Goal: Browse casually

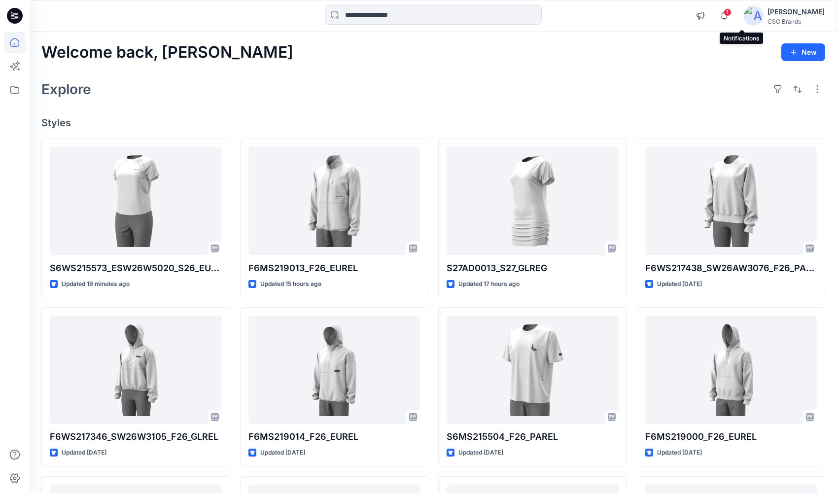
click at [731, 12] on span "1" at bounding box center [727, 12] width 8 height 8
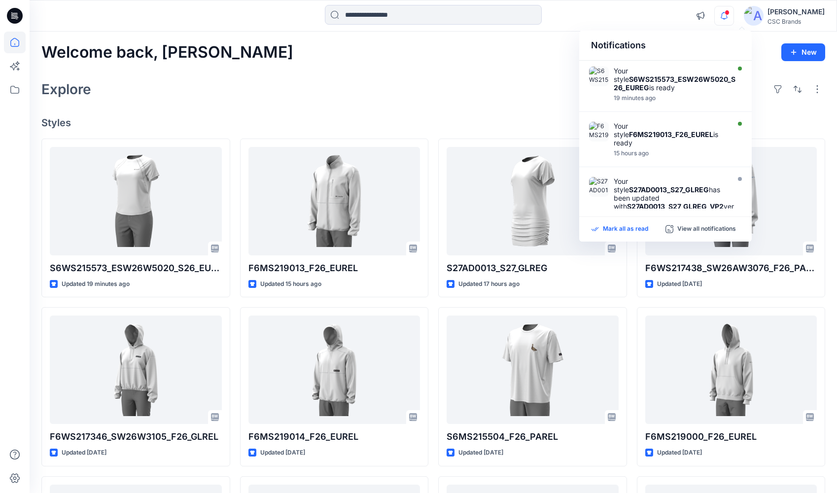
click at [610, 225] on p "Mark all as read" at bounding box center [625, 229] width 45 height 9
click at [733, 15] on icon "button" at bounding box center [723, 16] width 19 height 20
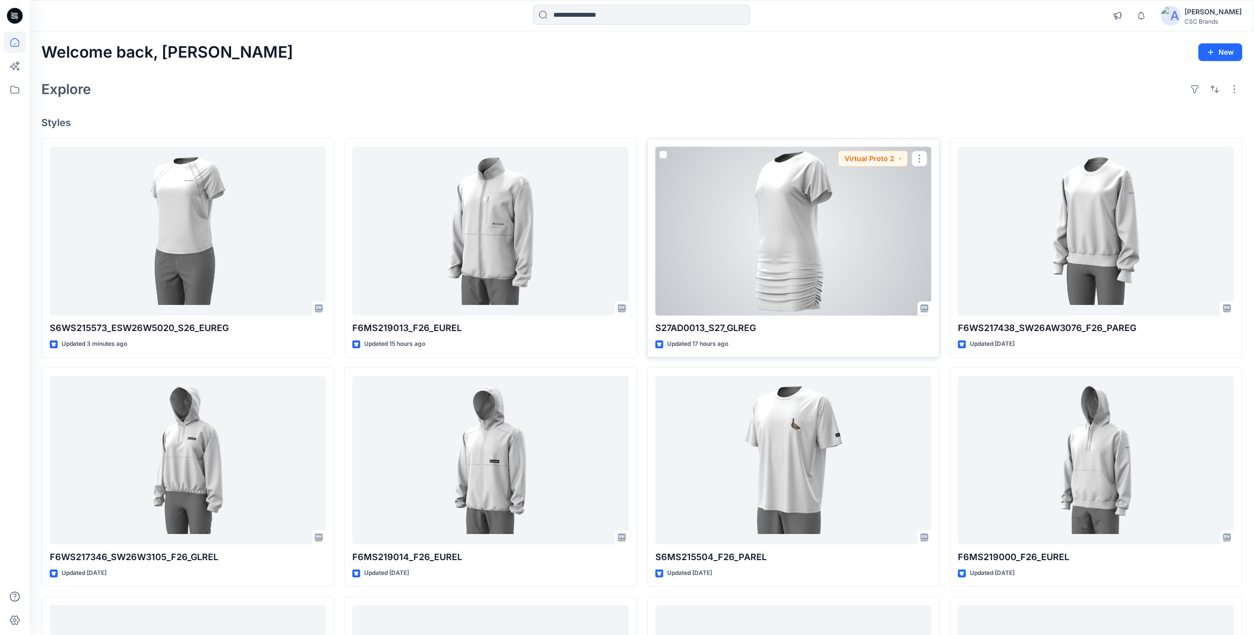
click at [764, 288] on div at bounding box center [793, 231] width 276 height 169
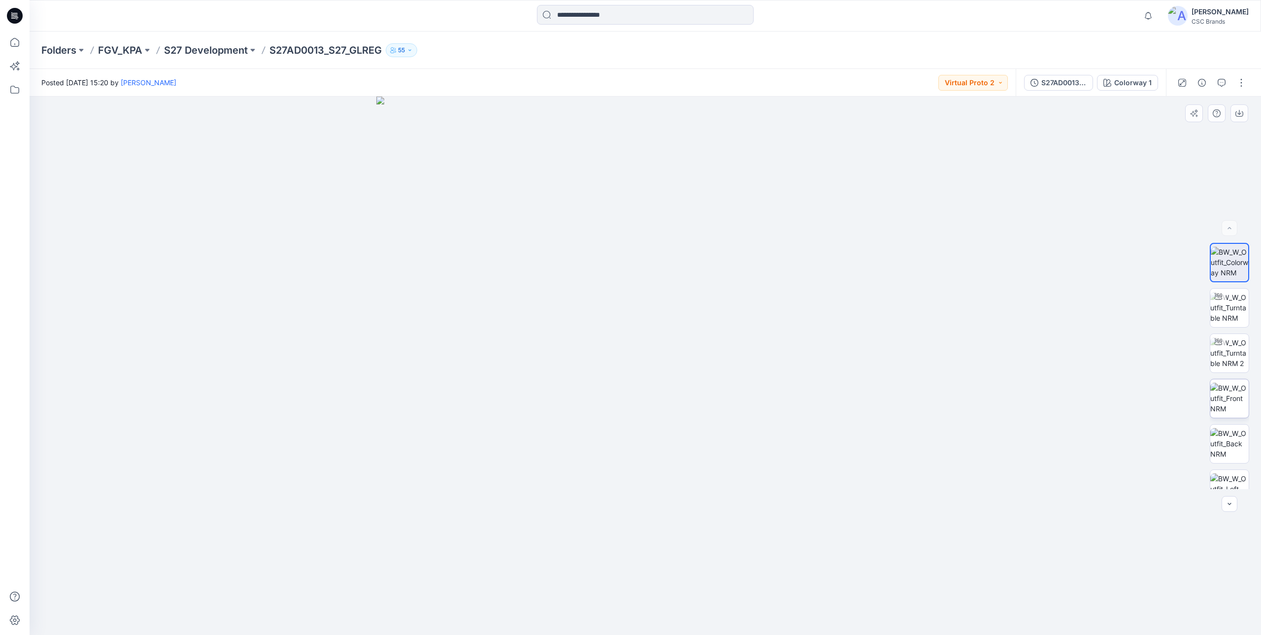
drag, startPoint x: 646, startPoint y: 384, endPoint x: 1215, endPoint y: 394, distance: 569.2
click at [844, 394] on div at bounding box center [646, 366] width 1232 height 539
click at [844, 356] on img at bounding box center [1230, 353] width 38 height 31
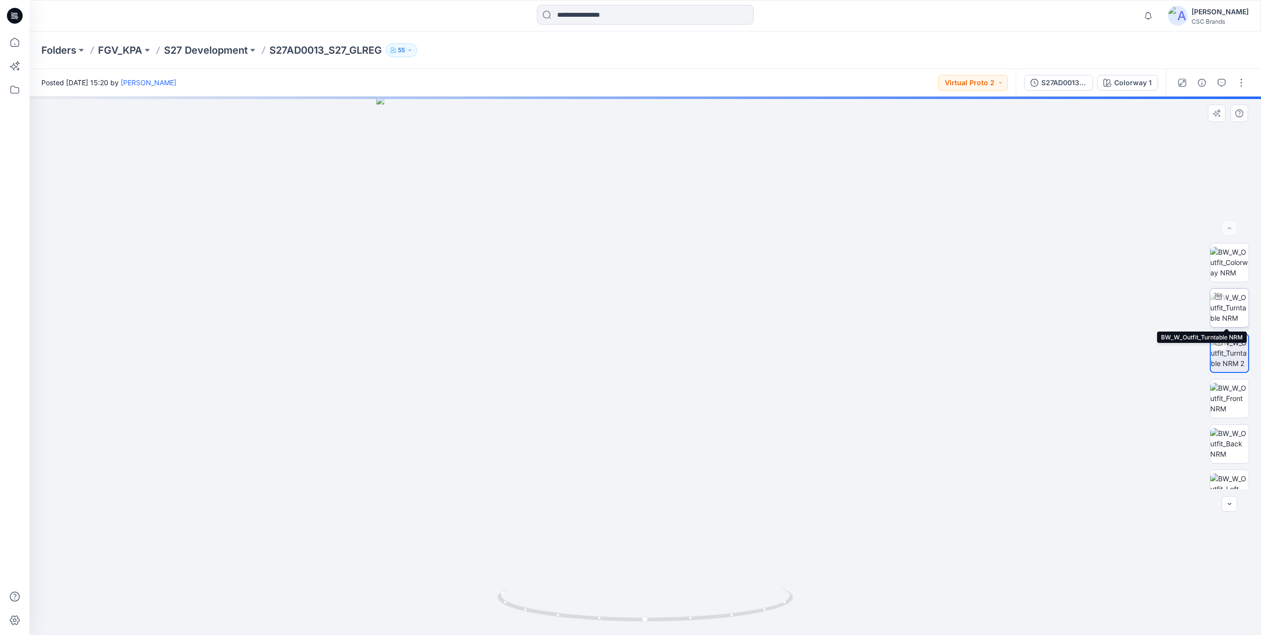
click at [844, 303] on img at bounding box center [1230, 307] width 38 height 31
drag, startPoint x: 708, startPoint y: 358, endPoint x: 720, endPoint y: 436, distance: 78.9
click at [720, 436] on img at bounding box center [645, 289] width 1014 height 692
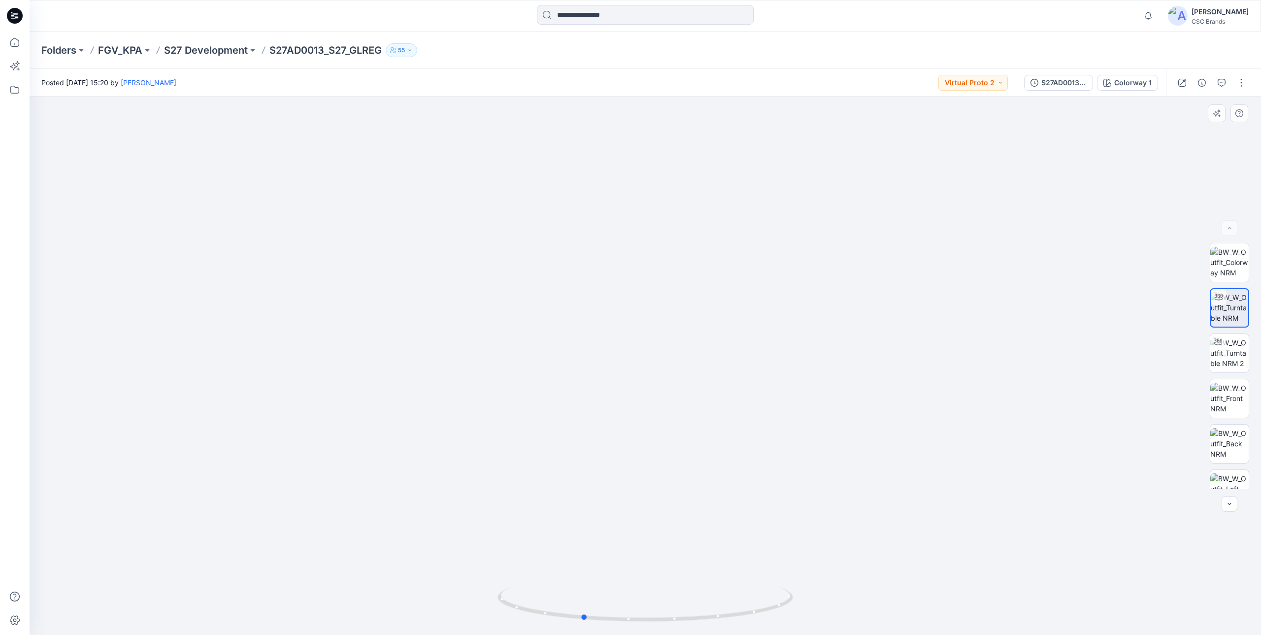
drag, startPoint x: 533, startPoint y: 612, endPoint x: 766, endPoint y: 631, distance: 233.3
click at [766, 492] on div at bounding box center [646, 610] width 296 height 49
click at [844, 492] on img at bounding box center [645, 339] width 697 height 591
click at [684, 491] on img at bounding box center [645, 339] width 697 height 591
drag, startPoint x: 599, startPoint y: 480, endPoint x: 572, endPoint y: 634, distance: 156.0
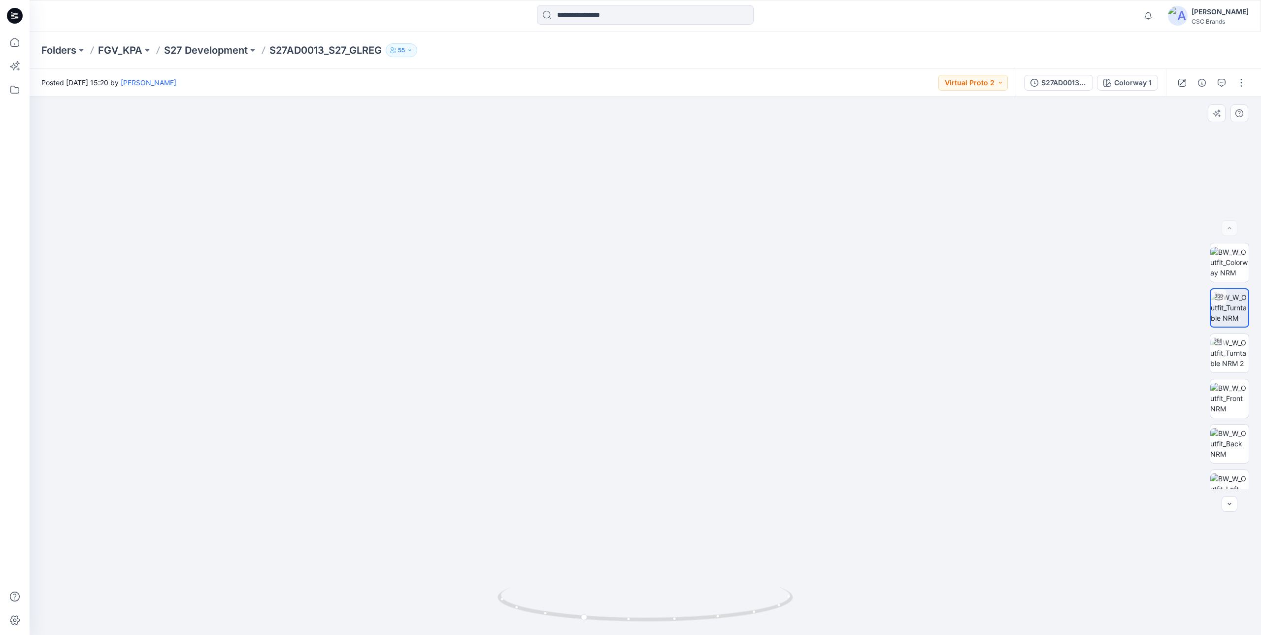
click at [829, 480] on img at bounding box center [645, 339] width 697 height 591
drag, startPoint x: 523, startPoint y: 614, endPoint x: 587, endPoint y: 614, distance: 63.6
click at [587, 492] on icon at bounding box center [647, 605] width 298 height 37
